Goal: Information Seeking & Learning: Learn about a topic

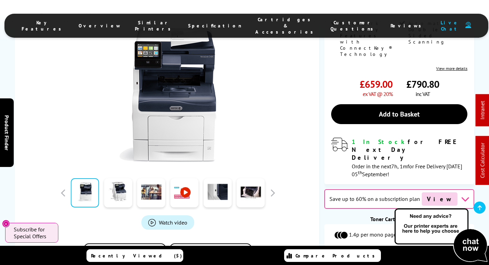
scroll to position [411, 0]
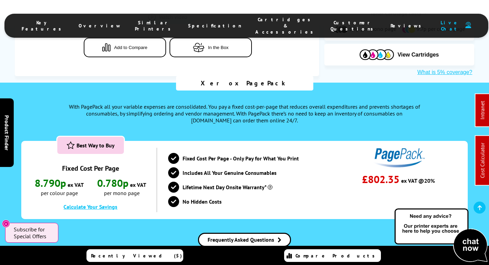
drag, startPoint x: 263, startPoint y: 15, endPoint x: 261, endPoint y: 22, distance: 7.3
click at [263, 15] on ul "Key Features Overview Similar Printers Specification Cartridges & Accessories C…" at bounding box center [245, 26] width 483 height 24
click at [261, 23] on span "Cartridges & Accessories" at bounding box center [285, 25] width 61 height 19
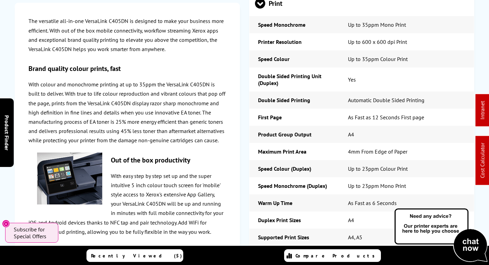
scroll to position [0, 0]
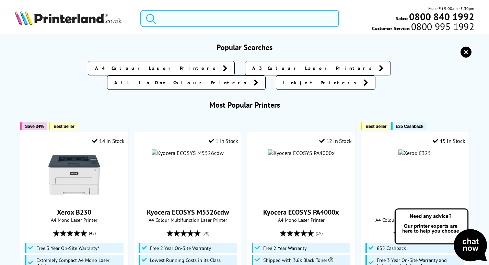
click at [193, 14] on input "search" at bounding box center [239, 18] width 198 height 17
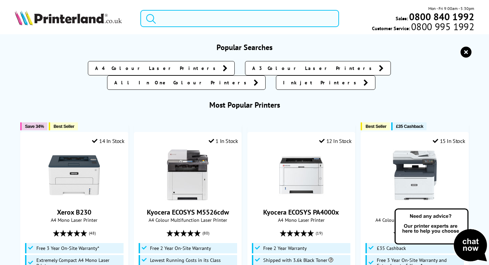
type input ","
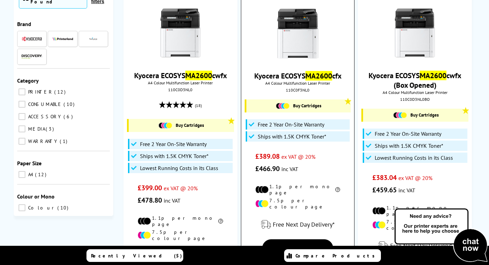
scroll to position [69, 0]
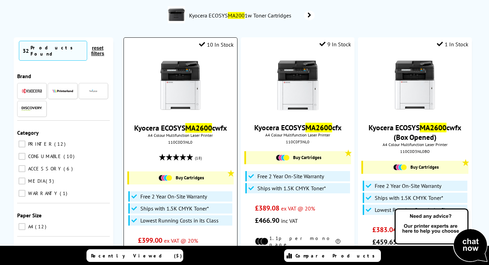
type input "ma2600"
click at [186, 88] on img at bounding box center [180, 85] width 51 height 51
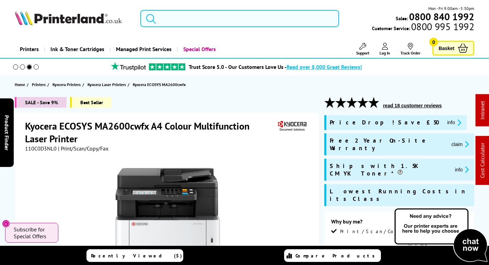
click at [196, 17] on input "search" at bounding box center [239, 18] width 198 height 17
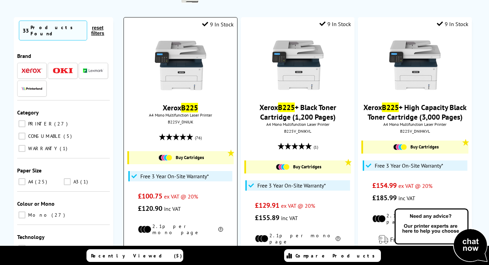
scroll to position [69, 0]
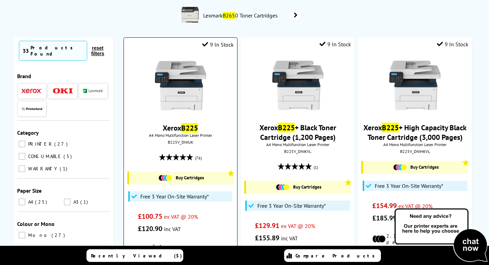
type input "b225"
click at [182, 109] on img at bounding box center [180, 85] width 51 height 51
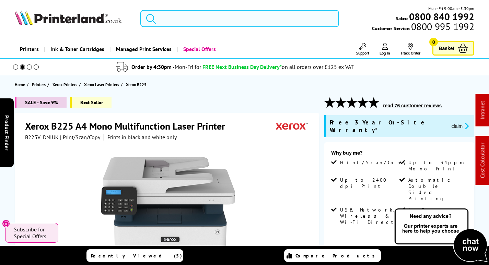
click at [188, 16] on input "search" at bounding box center [239, 18] width 198 height 17
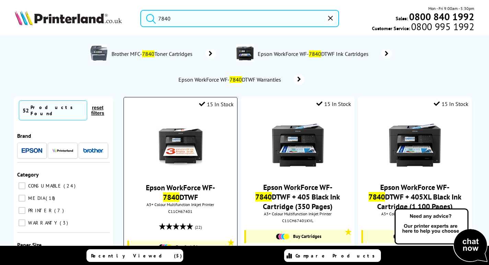
type input "7840"
click at [192, 142] on img at bounding box center [180, 145] width 51 height 51
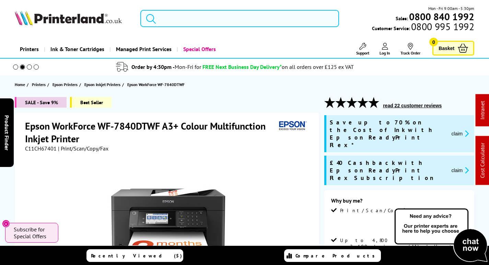
click at [183, 17] on input "search" at bounding box center [239, 18] width 198 height 17
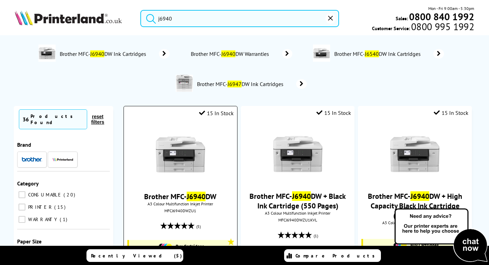
type input "j6940"
click at [193, 143] on img at bounding box center [180, 154] width 51 height 51
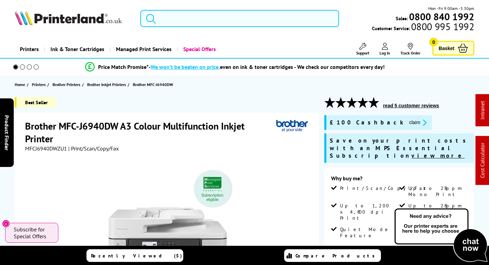
click at [183, 19] on input "search" at bounding box center [239, 18] width 198 height 17
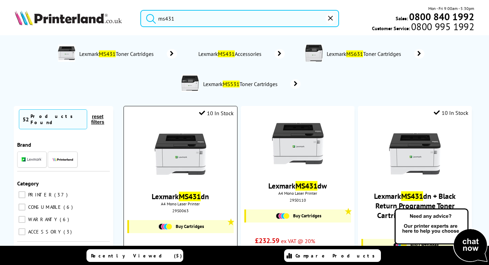
type input "ms431"
click at [179, 146] on img at bounding box center [180, 154] width 51 height 51
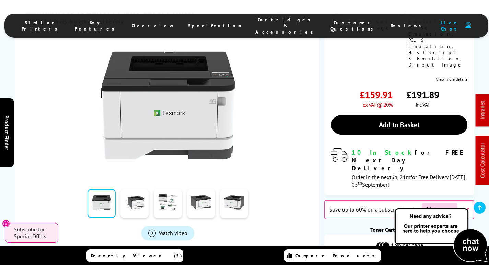
scroll to position [171, 0]
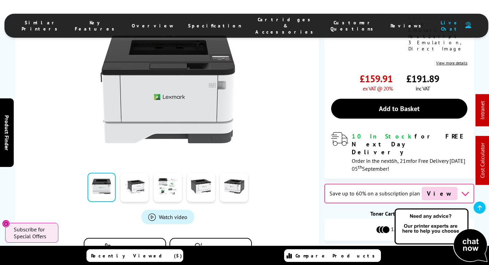
click at [265, 20] on span "Cartridges & Accessories" at bounding box center [285, 25] width 61 height 19
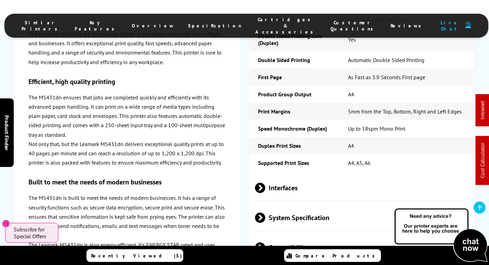
scroll to position [1735, 0]
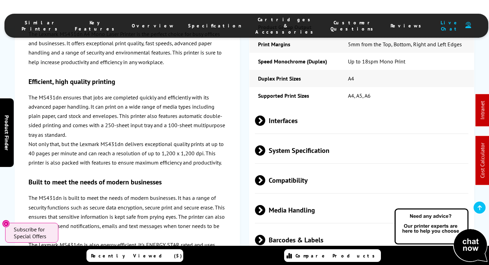
click at [294, 197] on span "Media Handling" at bounding box center [361, 210] width 213 height 26
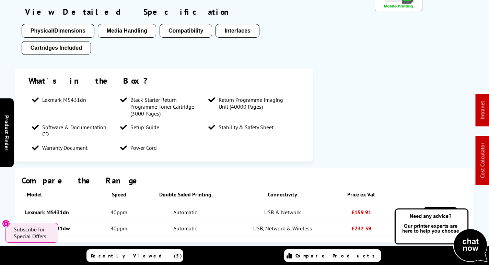
scroll to position [0, 0]
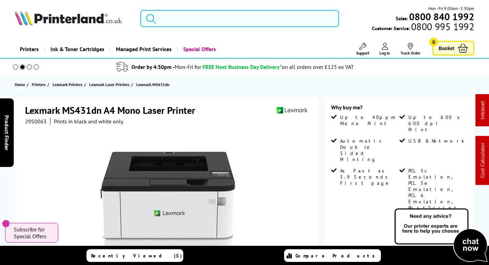
click at [177, 20] on input "search" at bounding box center [239, 18] width 198 height 17
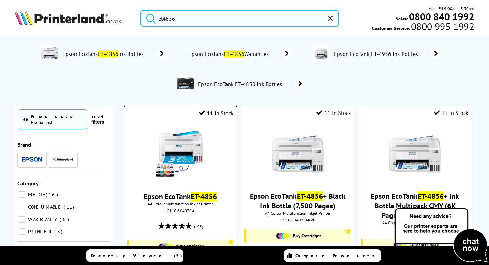
type input "et4856"
click at [187, 144] on img at bounding box center [180, 154] width 51 height 51
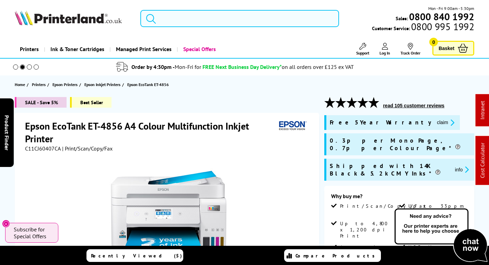
click at [197, 21] on input "search" at bounding box center [239, 18] width 198 height 17
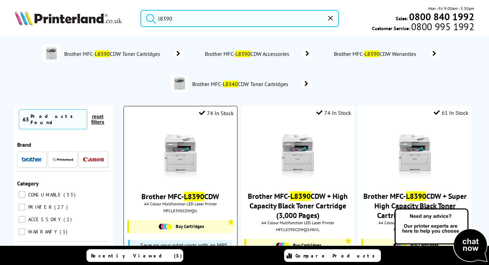
type input "l8390"
click at [192, 163] on img at bounding box center [180, 154] width 51 height 51
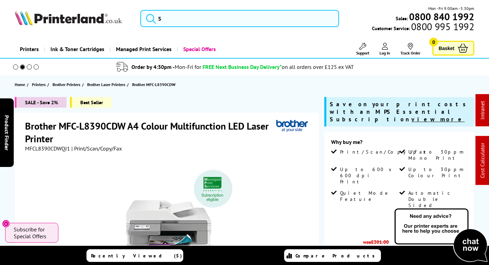
click at [194, 8] on div "Mon - Fri 9:00am - 5:30pm Sales: 0800 840 1992 Customer Service: 0800 995 1992" at bounding box center [244, 20] width 489 height 30
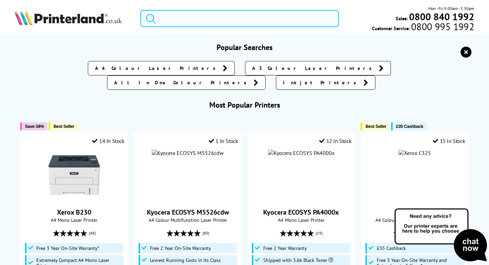
click at [189, 23] on input "search" at bounding box center [239, 18] width 198 height 17
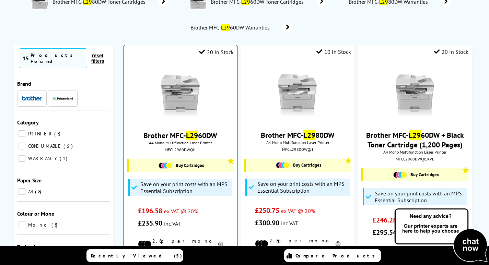
scroll to position [103, 0]
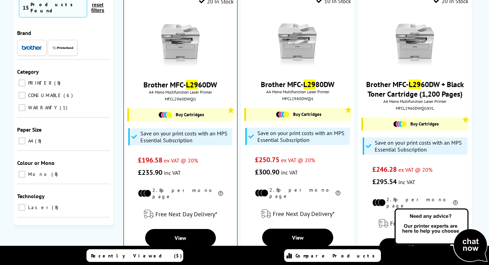
type input "l29"
click at [195, 47] on img at bounding box center [180, 42] width 51 height 51
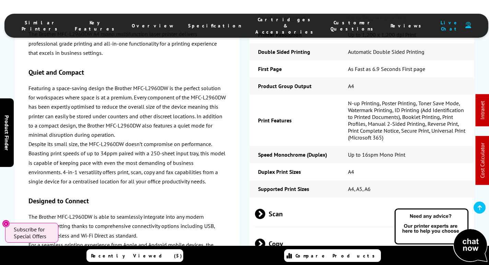
scroll to position [1680, 0]
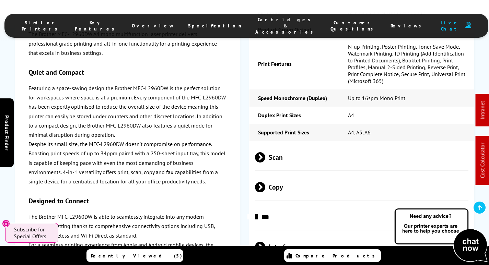
drag, startPoint x: 298, startPoint y: 75, endPoint x: 295, endPoint y: 84, distance: 9.9
click at [298, 75] on div "Print Speed Monochrome Up to 34ppm Mono Print Printer Resolution Up to 1,200 x …" at bounding box center [361, 259] width 225 height 666
click at [291, 144] on span "Scan" at bounding box center [361, 157] width 213 height 26
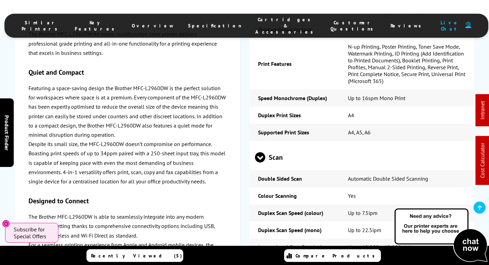
click at [291, 144] on span "Scan" at bounding box center [361, 157] width 213 height 26
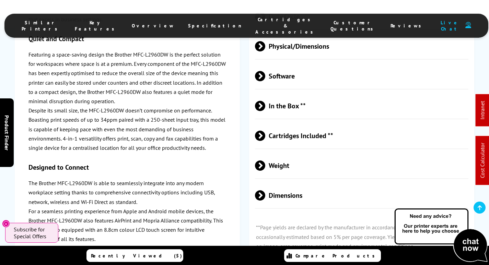
scroll to position [2023, 0]
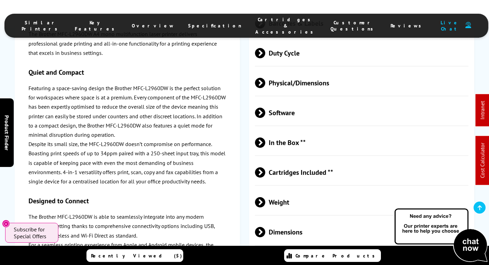
click at [297, 159] on span "Cartridges Included **" at bounding box center [361, 172] width 213 height 26
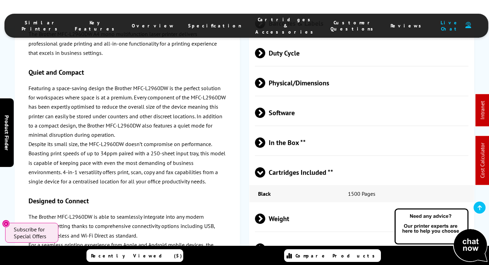
click at [288, 159] on span "Cartridges Included **" at bounding box center [361, 172] width 213 height 26
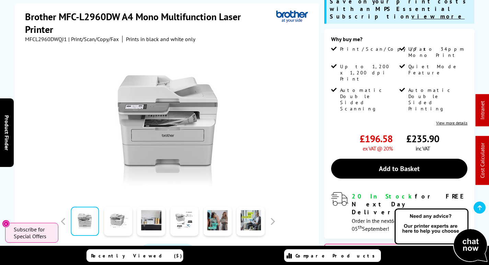
scroll to position [34, 0]
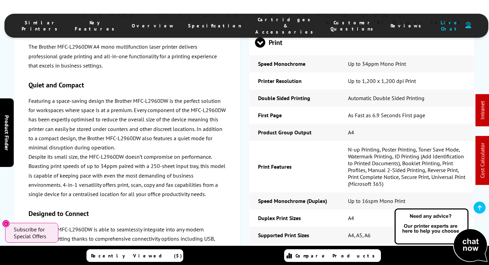
click at [296, 247] on span "Scan" at bounding box center [361, 260] width 213 height 26
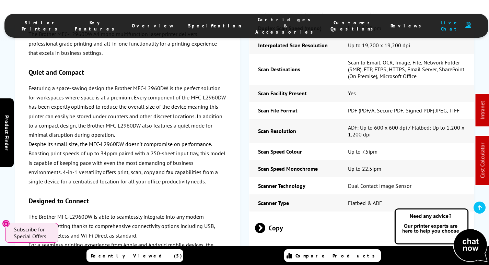
scroll to position [1886, 0]
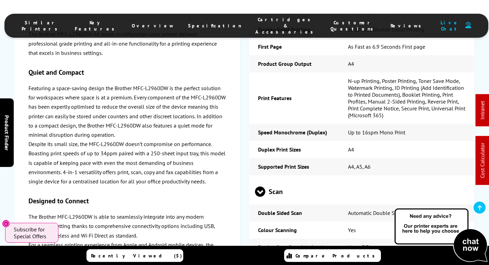
click at [292, 179] on span "Scan" at bounding box center [361, 192] width 213 height 26
